Goal: Task Accomplishment & Management: Manage account settings

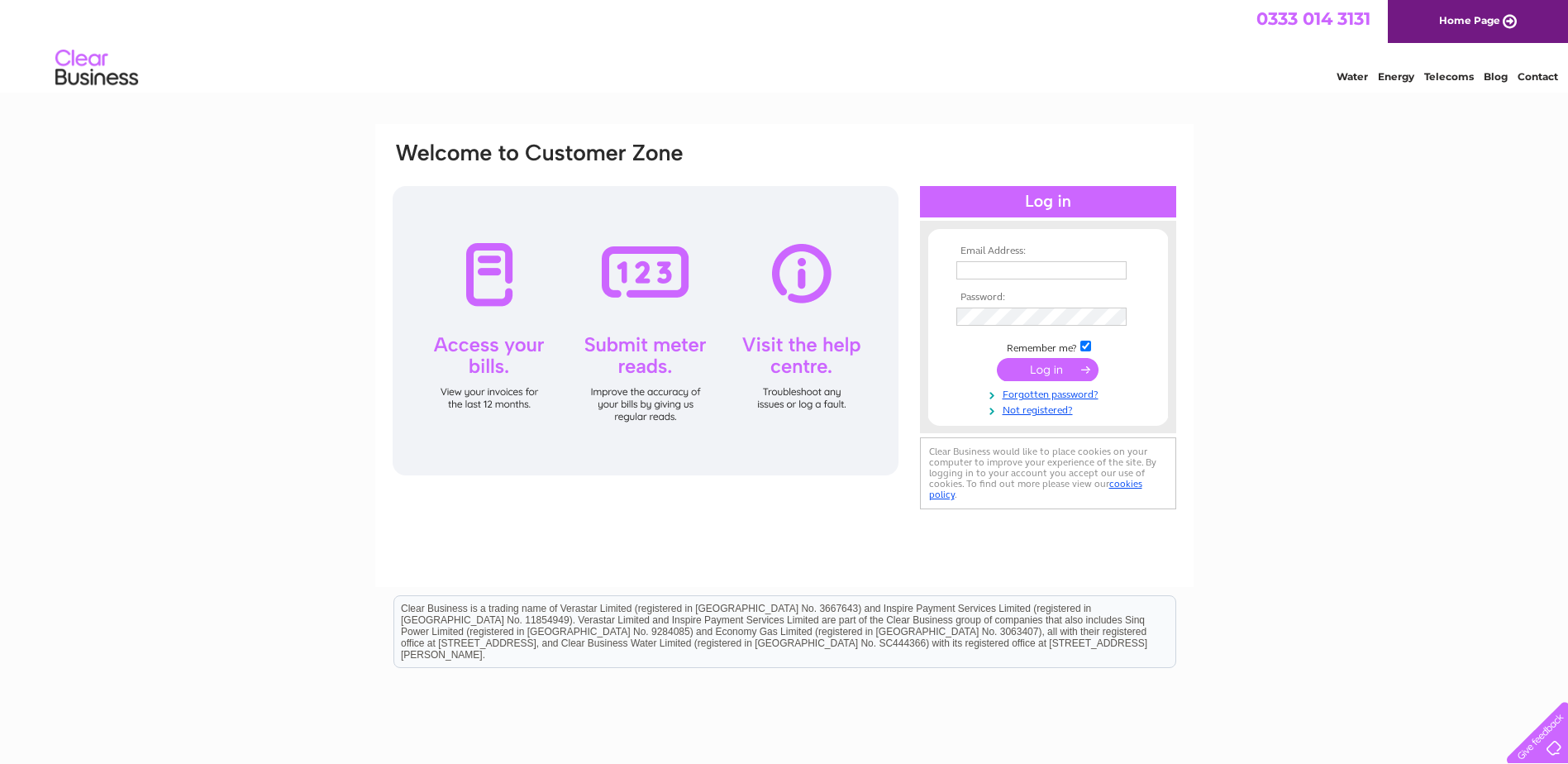
type input "[PERSON_NAME][EMAIL_ADDRESS][DOMAIN_NAME]"
click at [1076, 374] on input "submit" at bounding box center [1048, 369] width 102 height 23
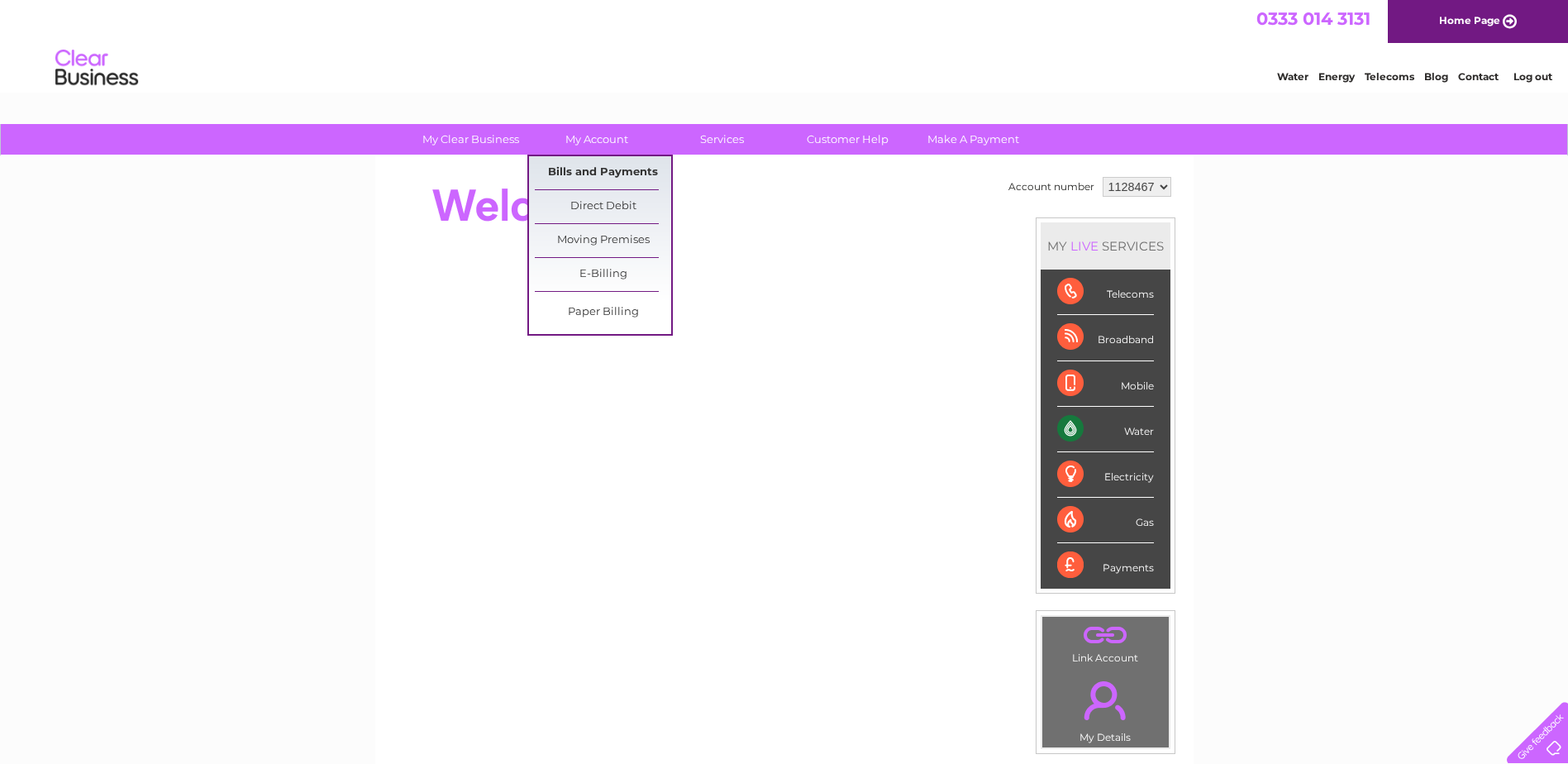
click at [607, 175] on link "Bills and Payments" at bounding box center [603, 173] width 136 height 33
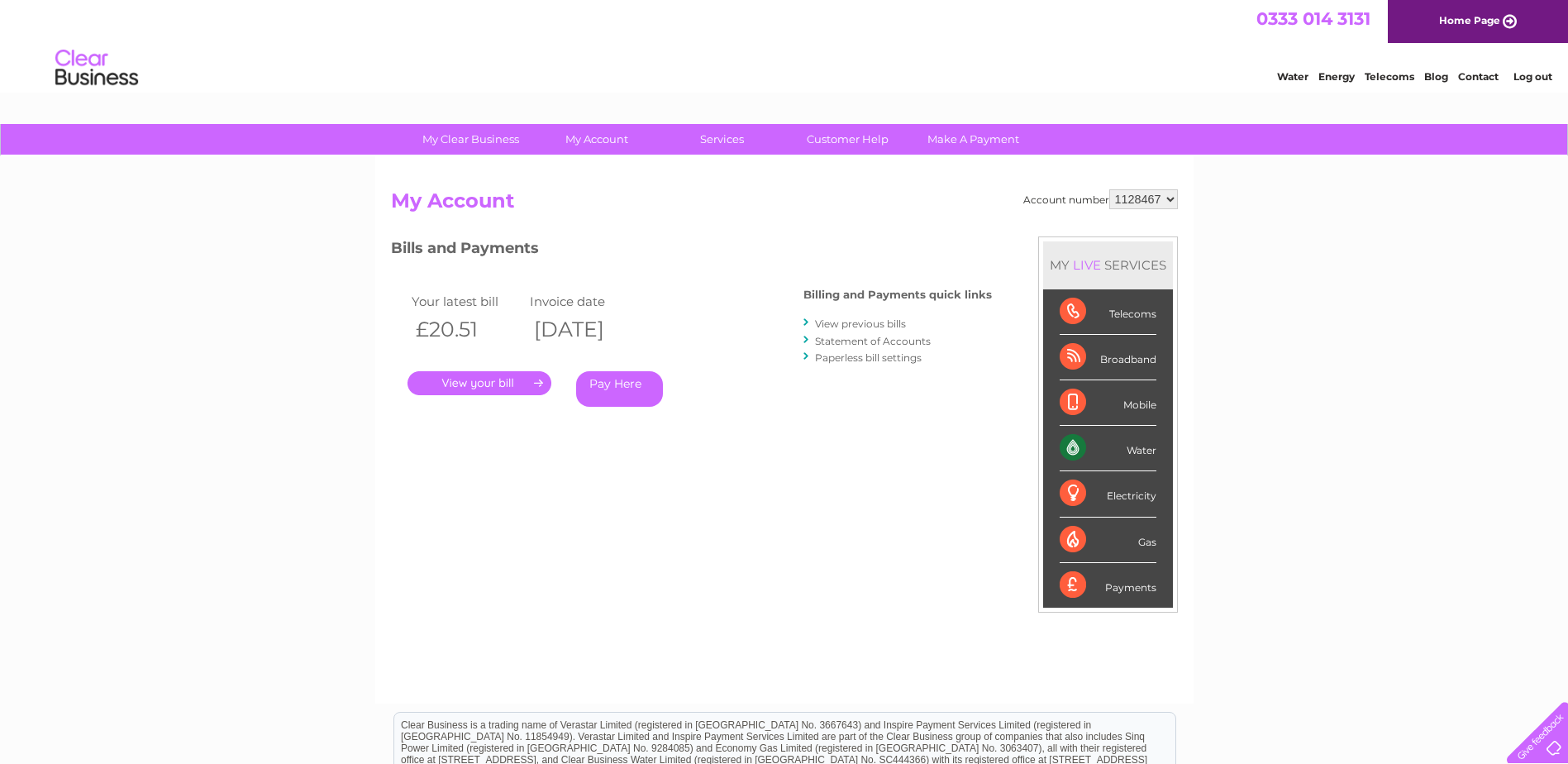
click at [512, 386] on link "." at bounding box center [480, 383] width 144 height 24
click at [1143, 197] on select "1128467" at bounding box center [1143, 199] width 69 height 20
drag, startPoint x: 1224, startPoint y: 204, endPoint x: 1097, endPoint y: 238, distance: 131.5
click at [1221, 204] on div "My Clear Business Login Details My Details My Preferences Link Account My Accou…" at bounding box center [784, 554] width 1568 height 862
click at [884, 325] on link "View previous bills" at bounding box center [860, 323] width 91 height 13
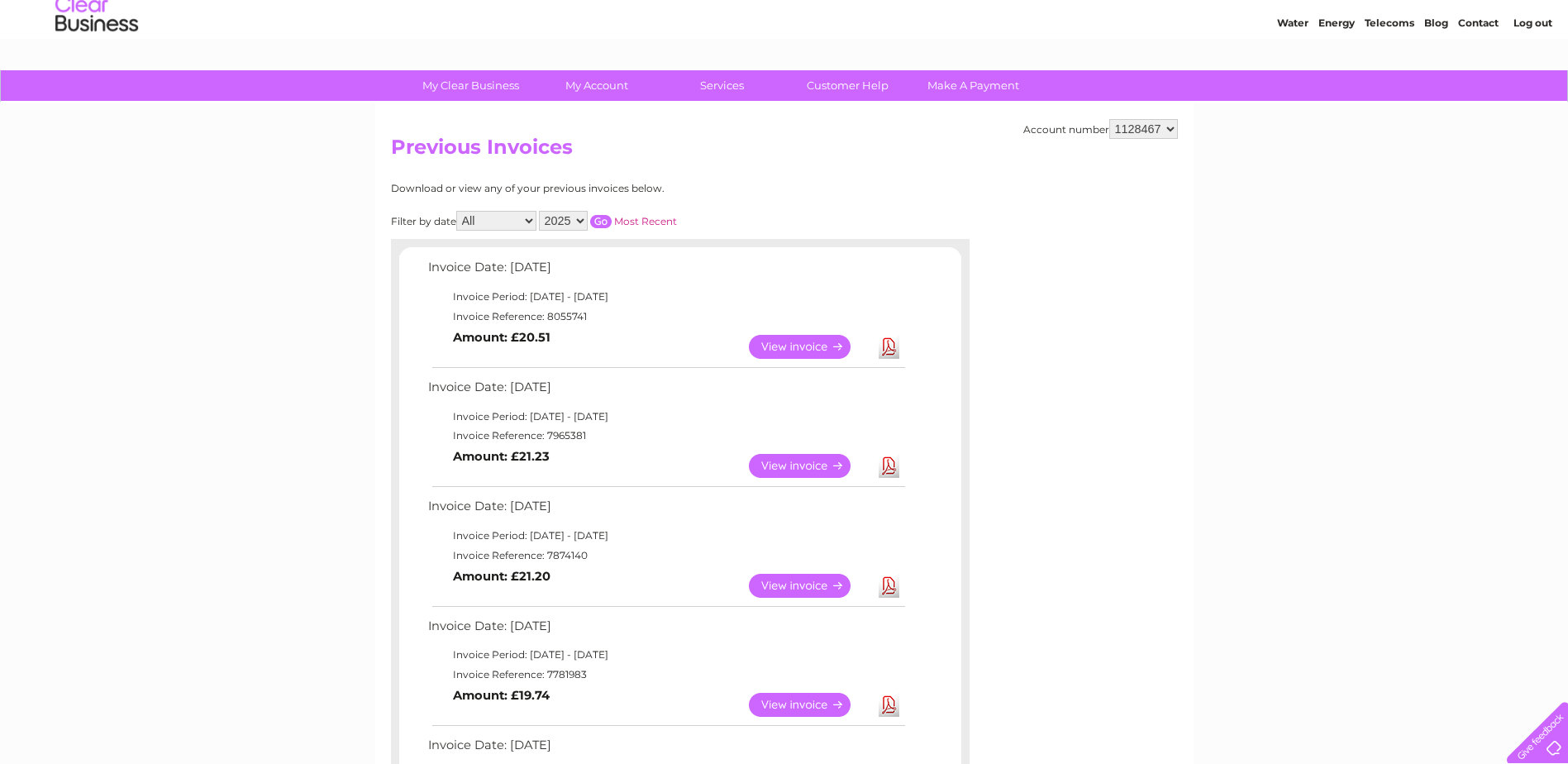
scroll to position [83, 0]
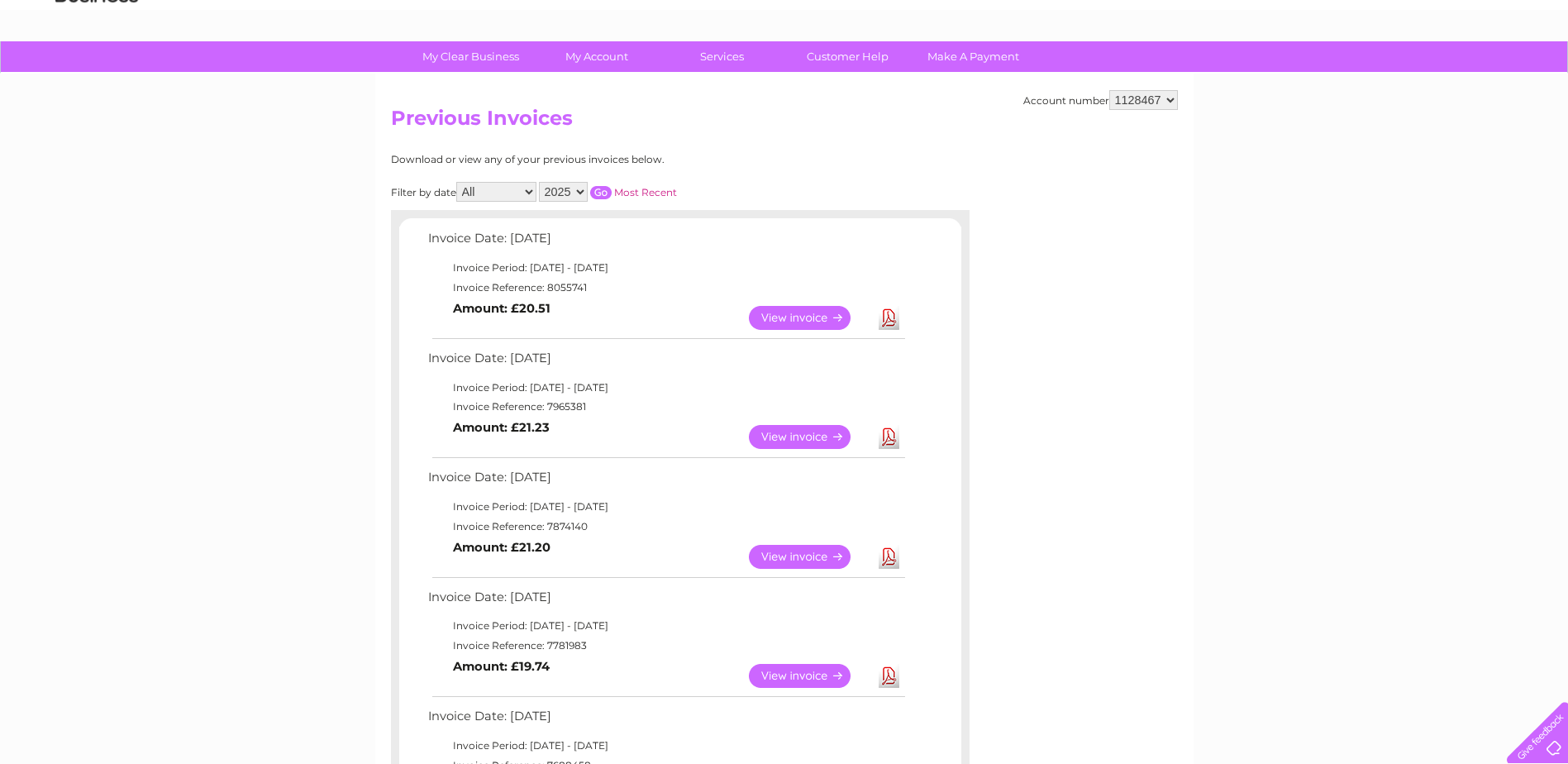
click at [787, 433] on link "View" at bounding box center [809, 436] width 121 height 24
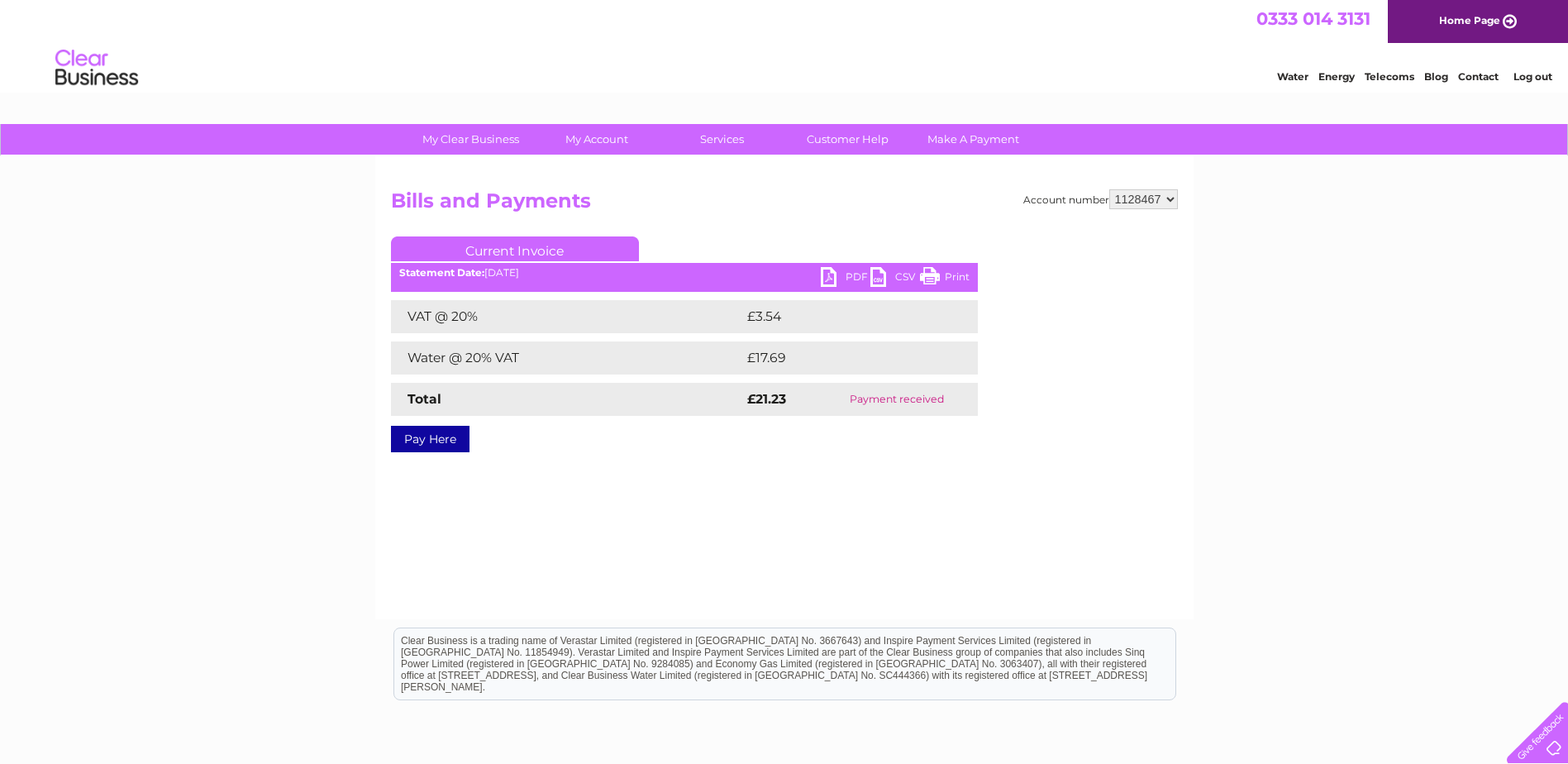
click at [832, 278] on link "PDF" at bounding box center [845, 278] width 49 height 24
